Goal: Information Seeking & Learning: Find contact information

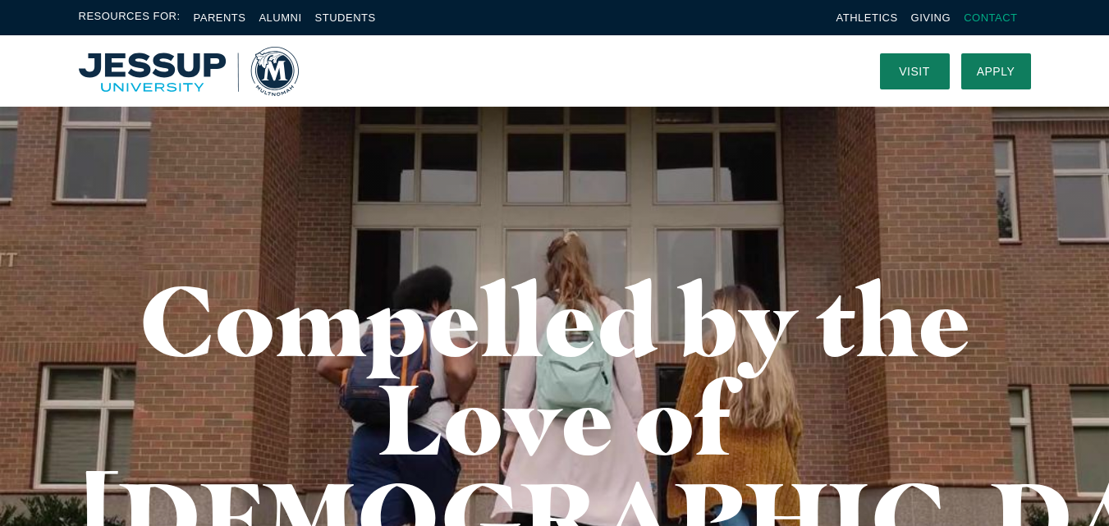
click at [988, 15] on link "Contact" at bounding box center [990, 17] width 53 height 12
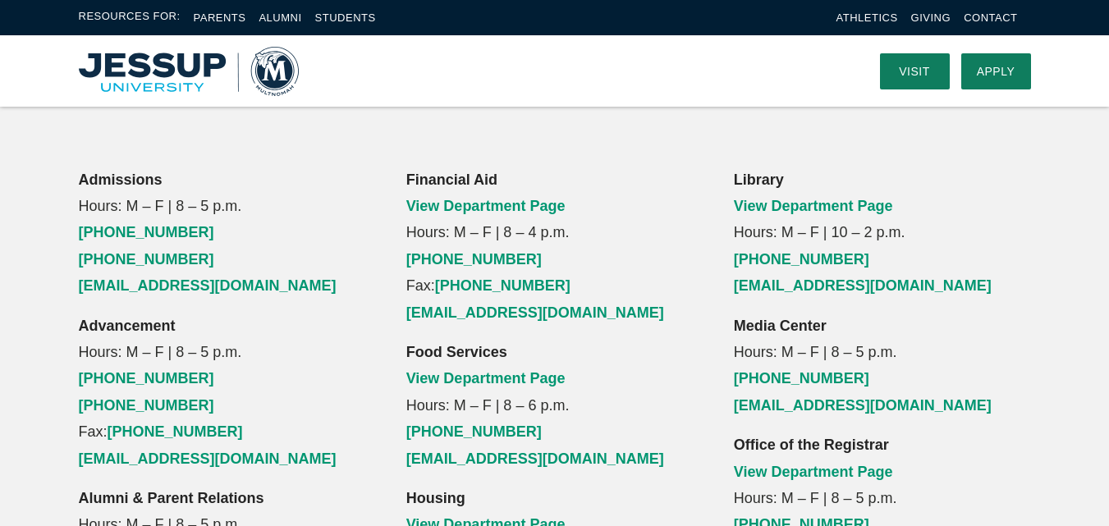
scroll to position [985, 0]
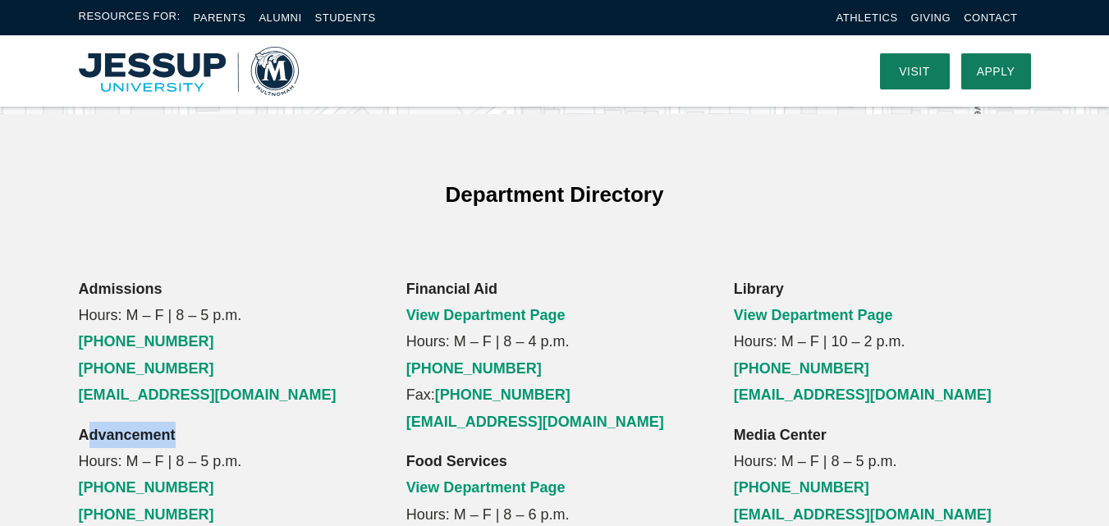
drag, startPoint x: 100, startPoint y: 331, endPoint x: 373, endPoint y: 332, distance: 272.5
click at [373, 422] on p "Advancement Hours: M – F | 8 – 5 p.m. [PHONE_NUMBER] [PHONE_NUMBER] Fax: [PHONE…" at bounding box center [227, 501] width 297 height 159
click at [370, 422] on p "Advancement Hours: M – F | 8 – 5 p.m. [PHONE_NUMBER] [PHONE_NUMBER] Fax: [PHONE…" at bounding box center [227, 501] width 297 height 159
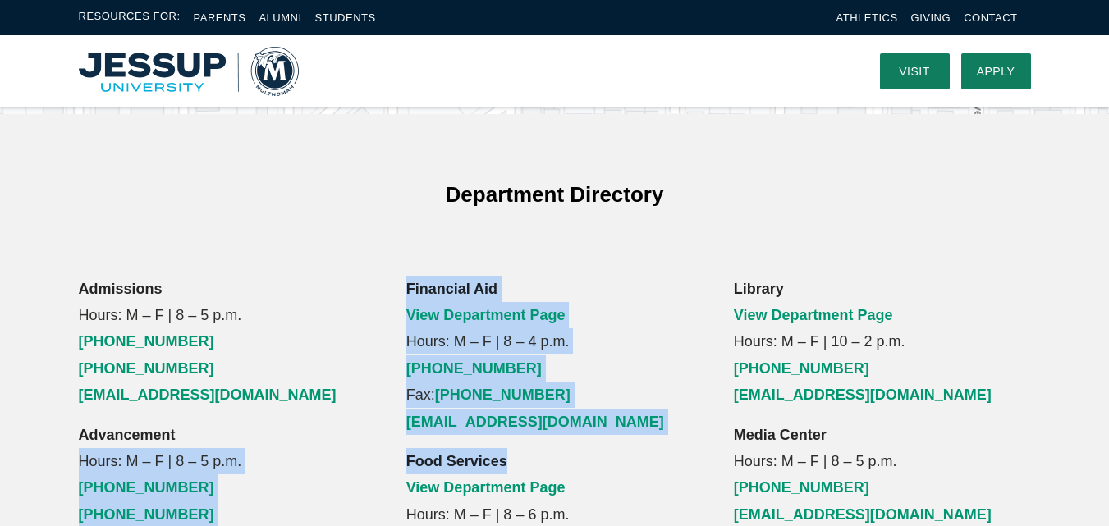
drag, startPoint x: 389, startPoint y: 351, endPoint x: 650, endPoint y: 332, distance: 261.7
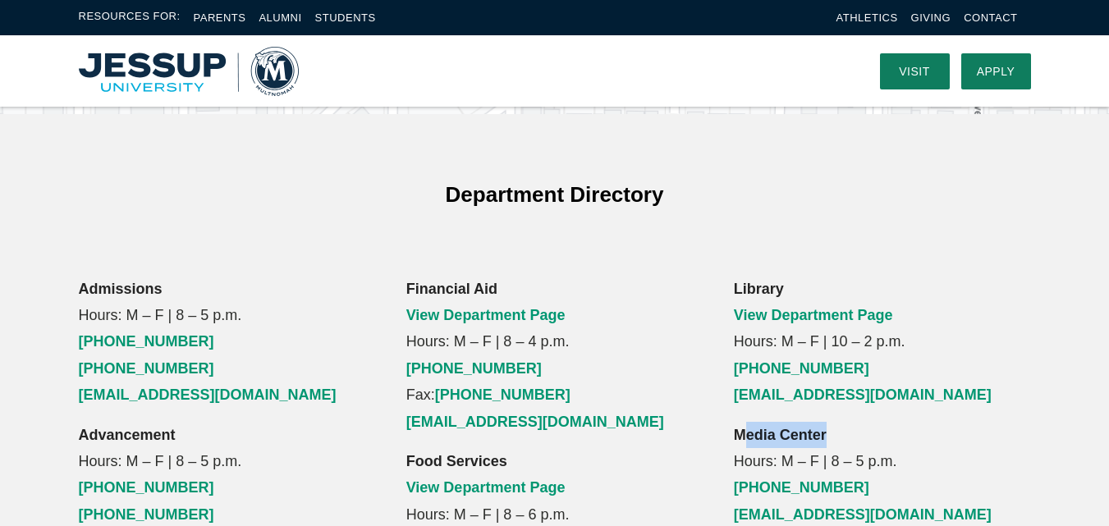
drag, startPoint x: 762, startPoint y: 323, endPoint x: 917, endPoint y: 318, distance: 155.3
click at [917, 422] on p "Media Center Hours: M – F | 8 – 5 p.m. [PHONE_NUMBER] [EMAIL_ADDRESS][DOMAIN_NA…" at bounding box center [882, 475] width 297 height 107
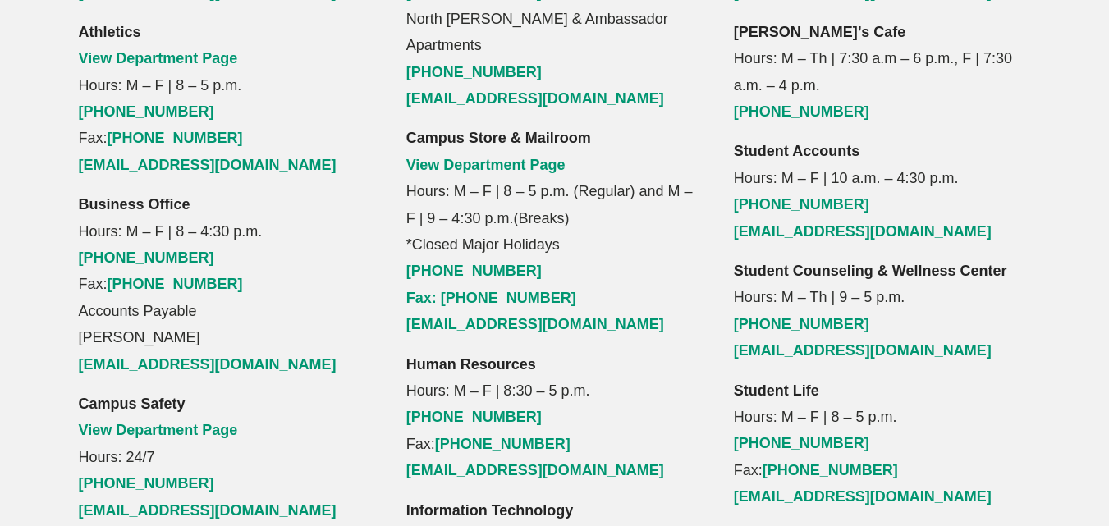
scroll to position [1751, 0]
